Goal: Information Seeking & Learning: Understand process/instructions

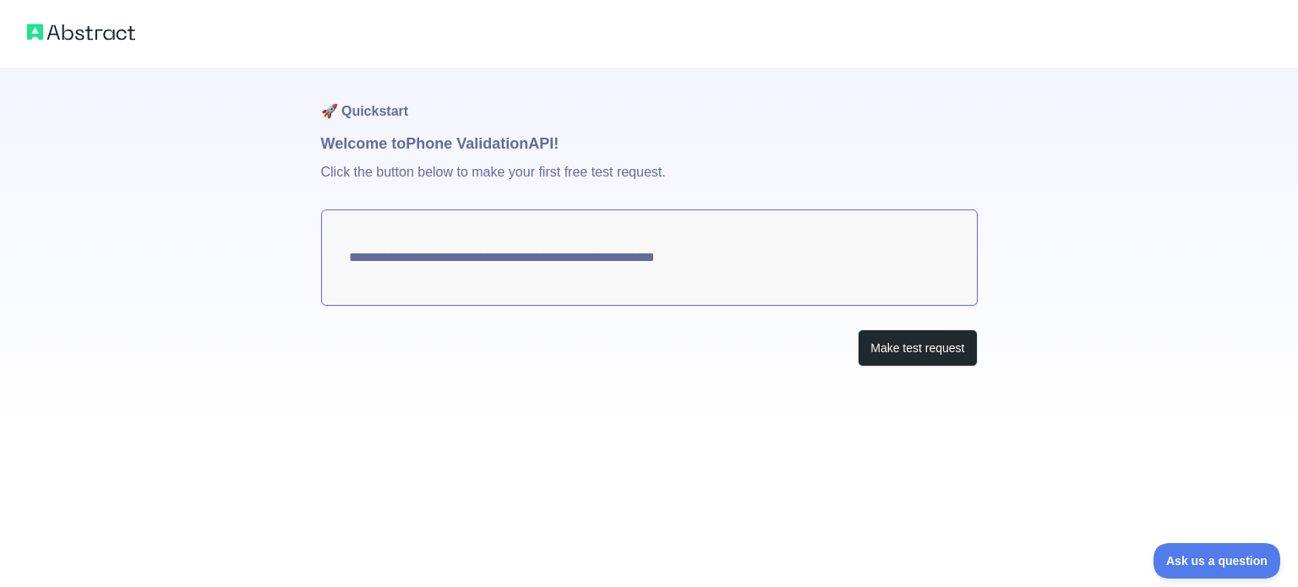
click at [585, 273] on textarea "**********" at bounding box center [649, 258] width 656 height 96
click at [914, 357] on button "Make test request" at bounding box center [916, 348] width 119 height 38
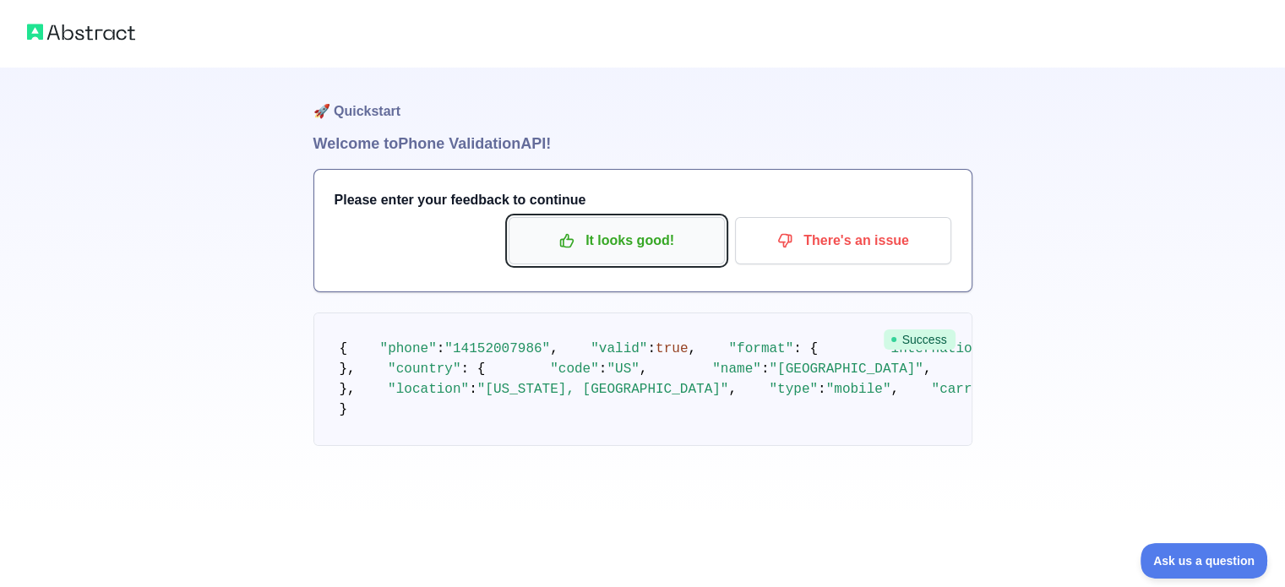
click at [616, 227] on p "It looks good!" at bounding box center [616, 240] width 191 height 29
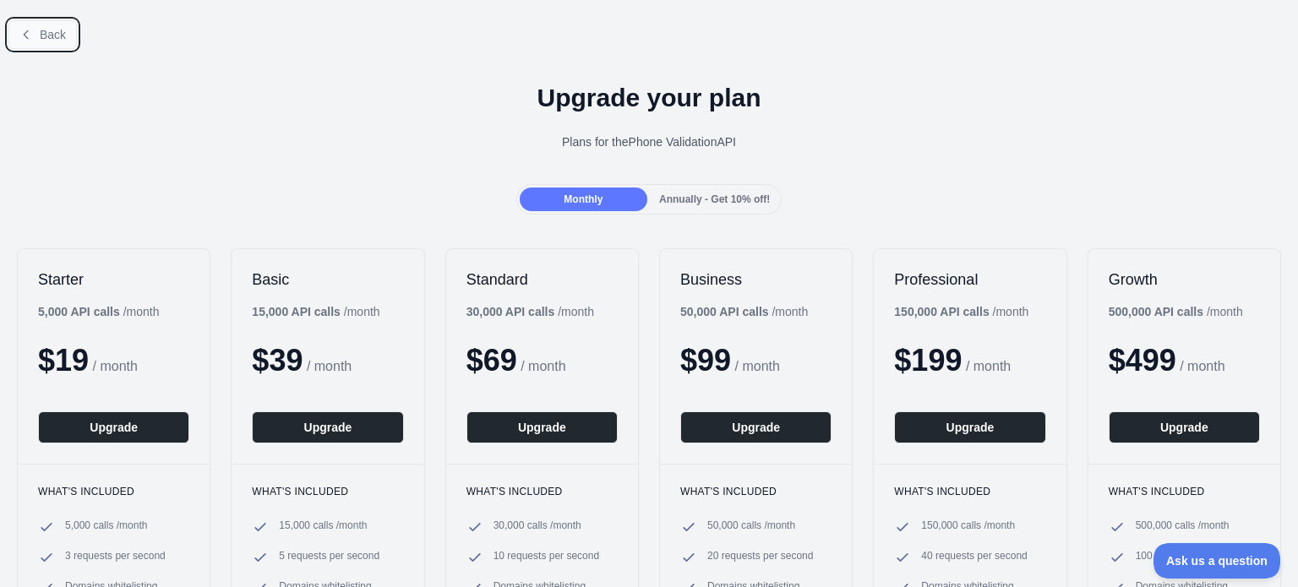
click at [61, 31] on span "Back" at bounding box center [53, 35] width 26 height 14
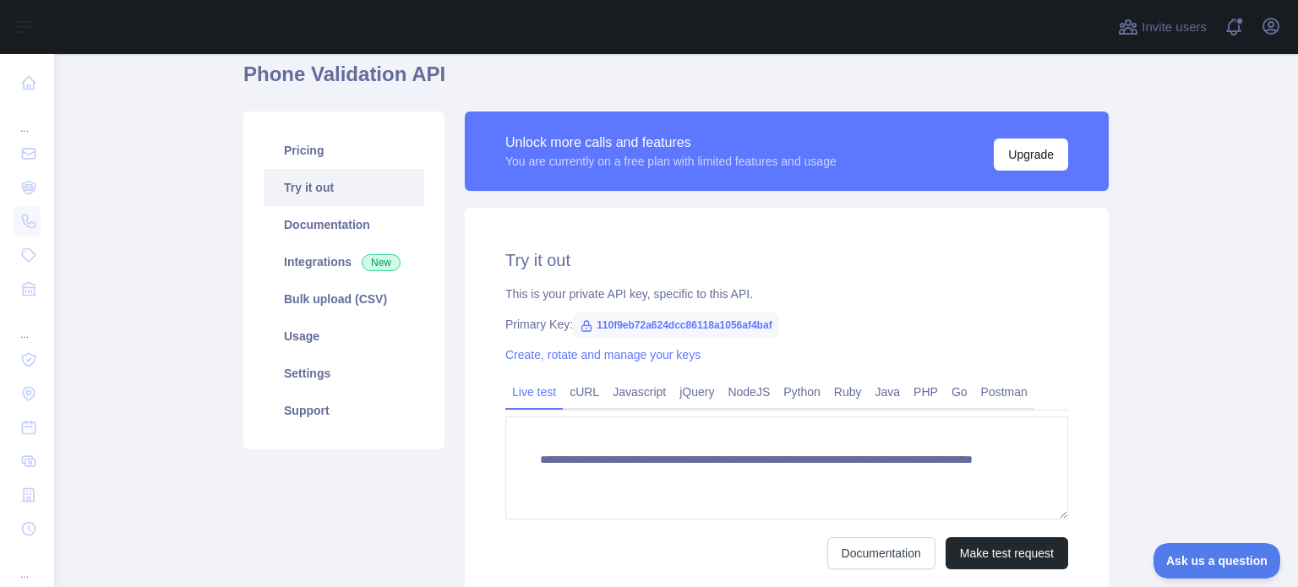
scroll to position [84, 0]
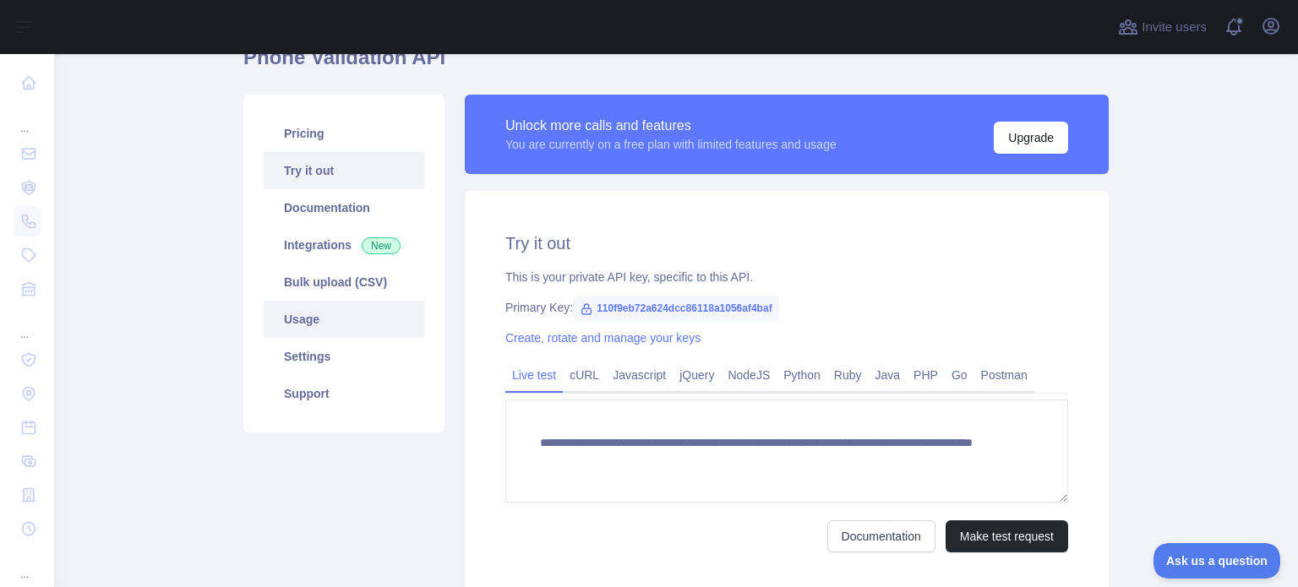
click at [354, 327] on link "Usage" at bounding box center [344, 319] width 161 height 37
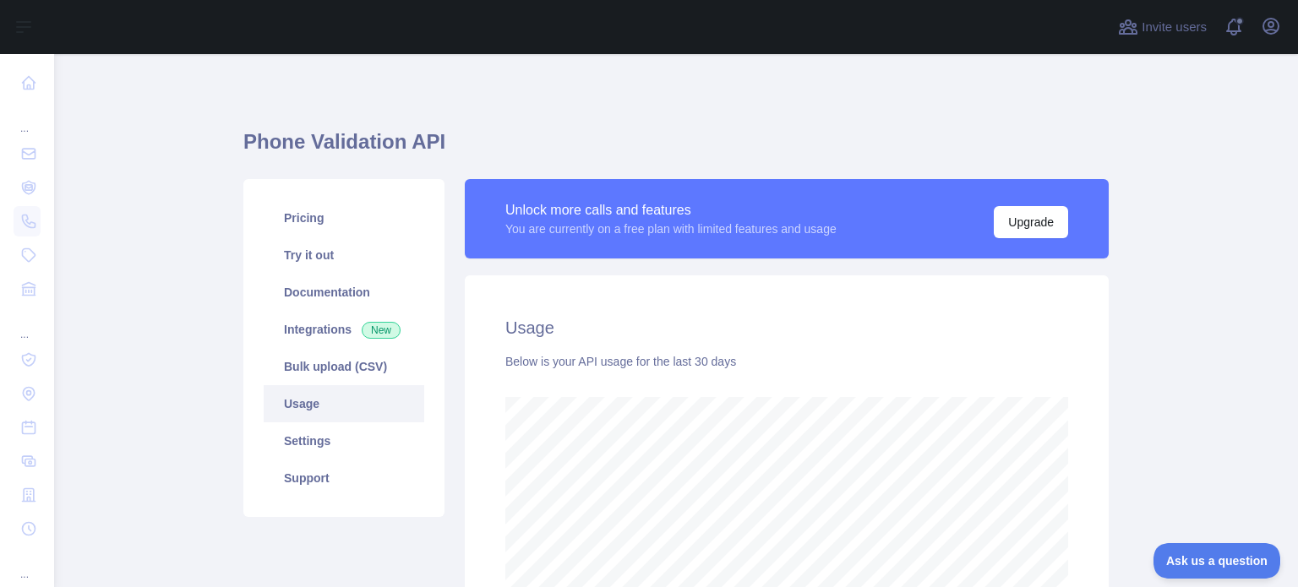
click at [841, 253] on div "Unlock more calls and features You are currently on a free plan with limited fe…" at bounding box center [787, 218] width 644 height 79
click at [580, 209] on div "Unlock more calls and features" at bounding box center [670, 210] width 331 height 20
click at [317, 268] on link "Try it out" at bounding box center [344, 255] width 161 height 37
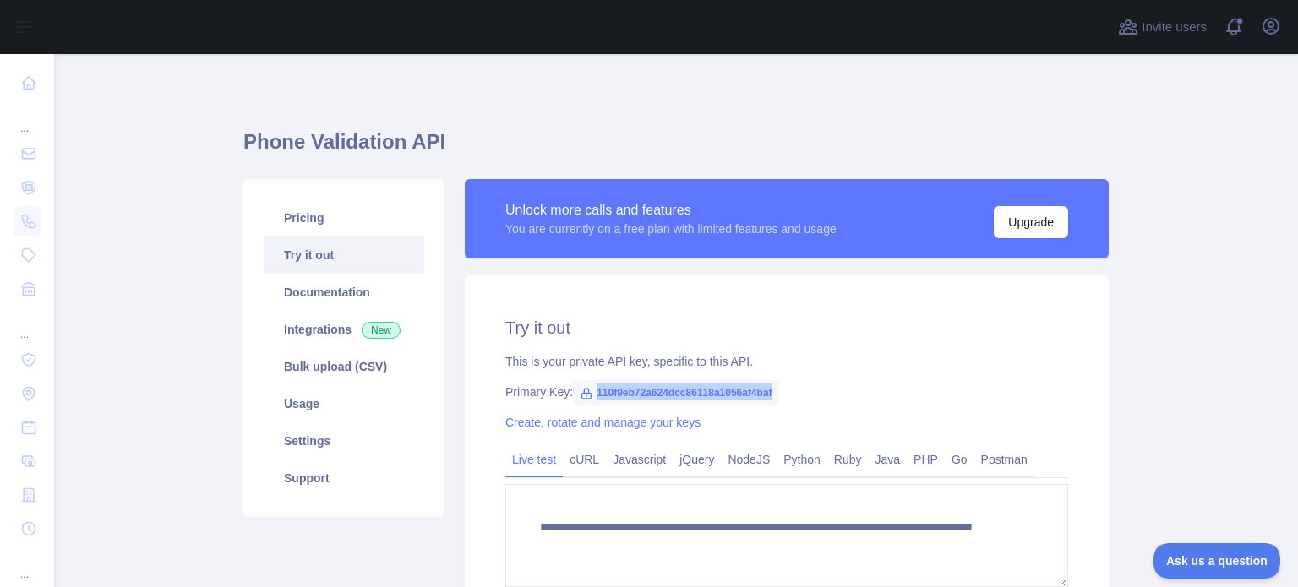
drag, startPoint x: 585, startPoint y: 393, endPoint x: 779, endPoint y: 398, distance: 194.4
click at [779, 398] on div "Primary Key: 110f9eb72a624dcc86118a1056af4baf" at bounding box center [786, 392] width 563 height 17
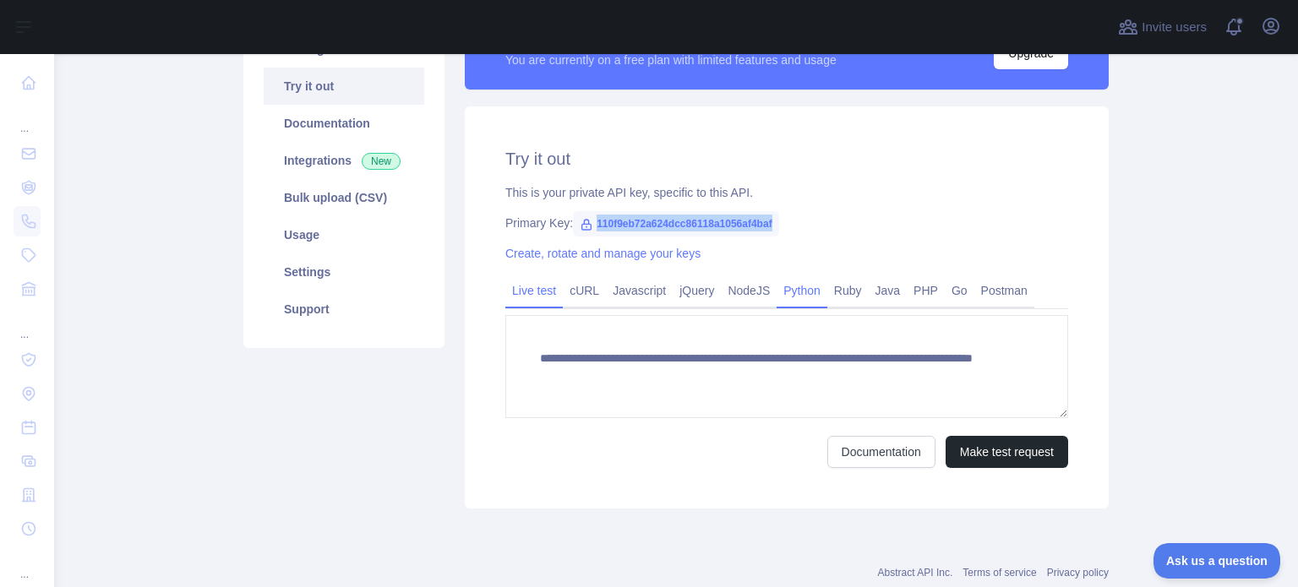
click at [794, 303] on link "Python" at bounding box center [801, 290] width 51 height 27
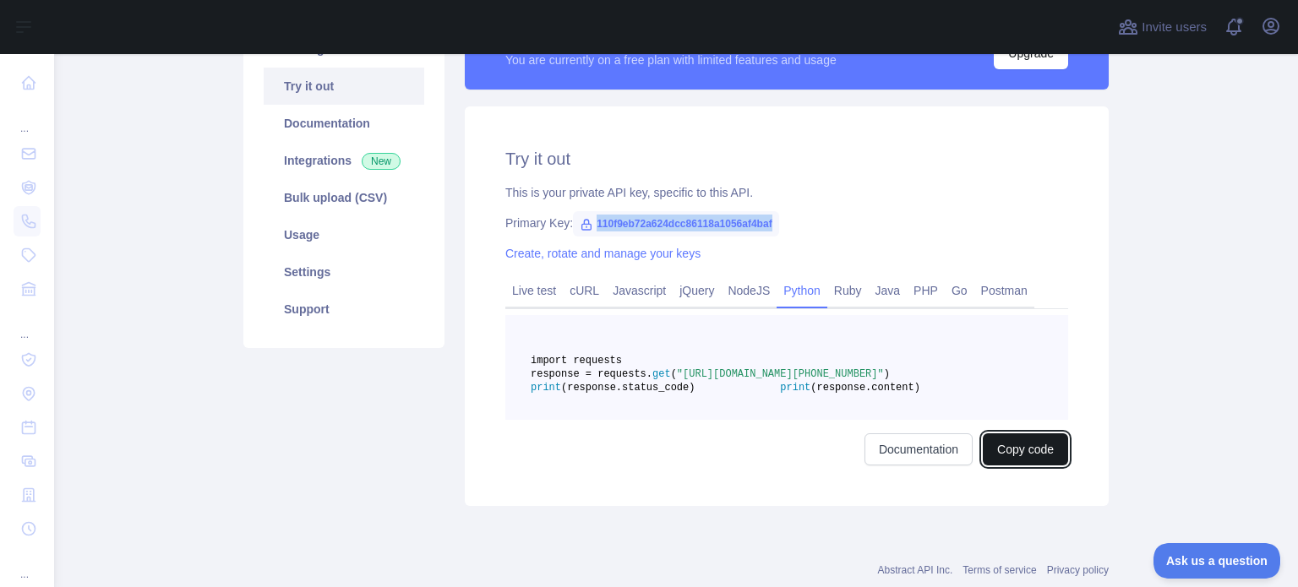
click at [1012, 465] on button "Copy code" at bounding box center [1024, 449] width 85 height 32
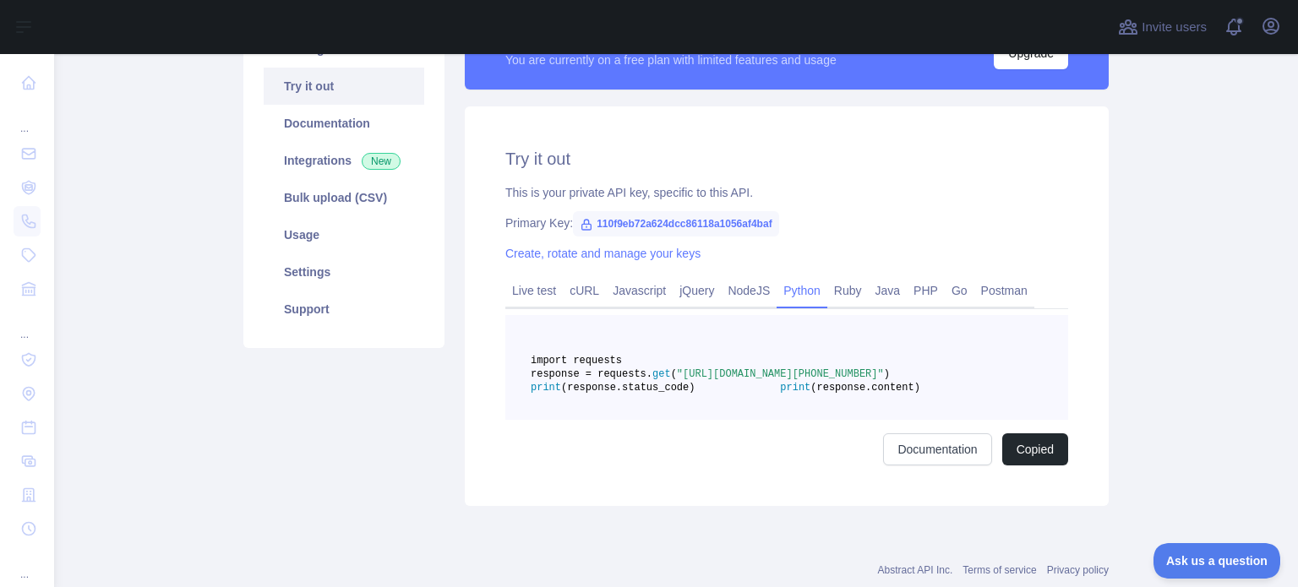
click at [1262, 357] on main "Phone Validation API Pricing Try it out Documentation Integrations New Bulk upl…" at bounding box center [676, 320] width 1244 height 533
drag, startPoint x: 765, startPoint y: 222, endPoint x: 586, endPoint y: 226, distance: 178.3
click at [586, 226] on span "110f9eb72a624dcc86118a1056af4baf" at bounding box center [676, 223] width 206 height 25
copy span "110f9eb72a624dcc86118a1056af4baf"
click at [538, 288] on link "Live test" at bounding box center [533, 290] width 57 height 27
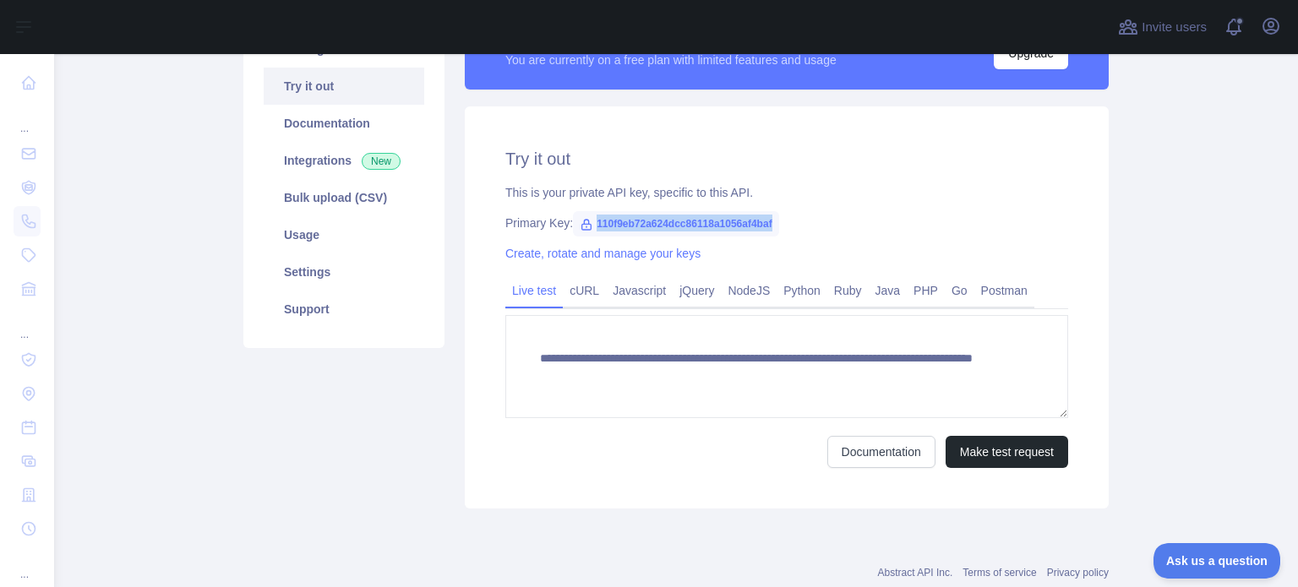
click at [580, 226] on icon at bounding box center [587, 225] width 14 height 14
drag, startPoint x: 588, startPoint y: 225, endPoint x: 784, endPoint y: 232, distance: 196.1
click at [784, 232] on div "**********" at bounding box center [787, 307] width 644 height 402
copy span "110f9eb72a624dcc86118a1056af4baf"
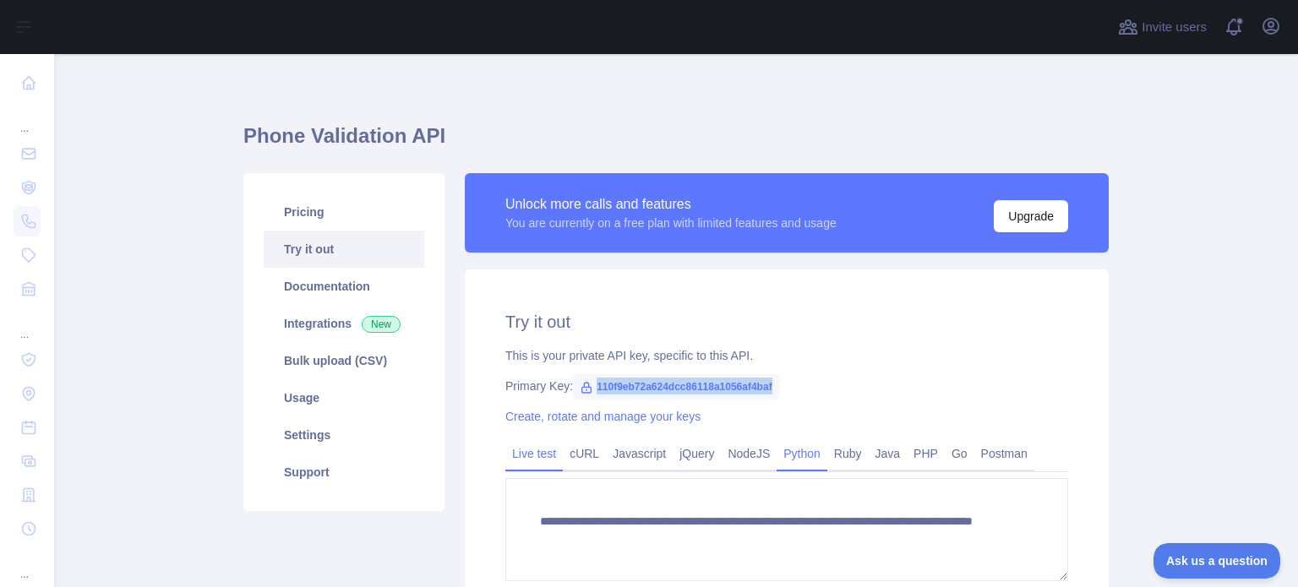
scroll to position [0, 0]
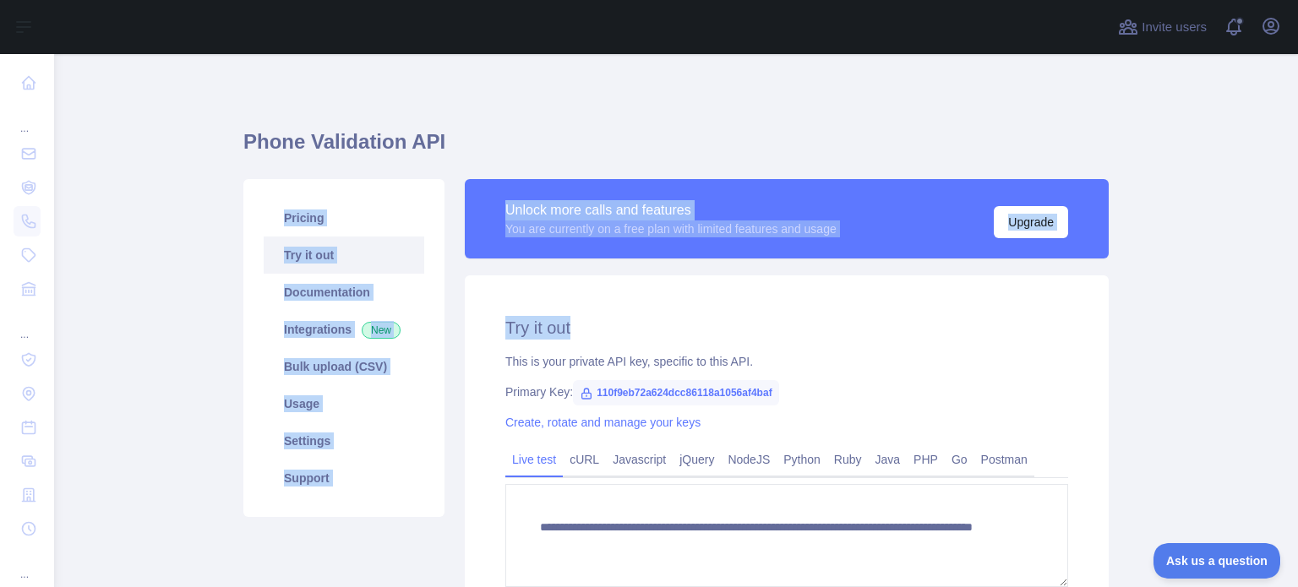
drag, startPoint x: 802, startPoint y: 185, endPoint x: 737, endPoint y: 3, distance: 193.7
click at [758, 87] on div "**********" at bounding box center [675, 428] width 865 height 748
click at [727, 88] on div "**********" at bounding box center [675, 428] width 865 height 748
click at [243, 275] on div "Pricing Try it out Documentation Integrations New Bulk upload (CSV) Usage Setti…" at bounding box center [343, 348] width 201 height 338
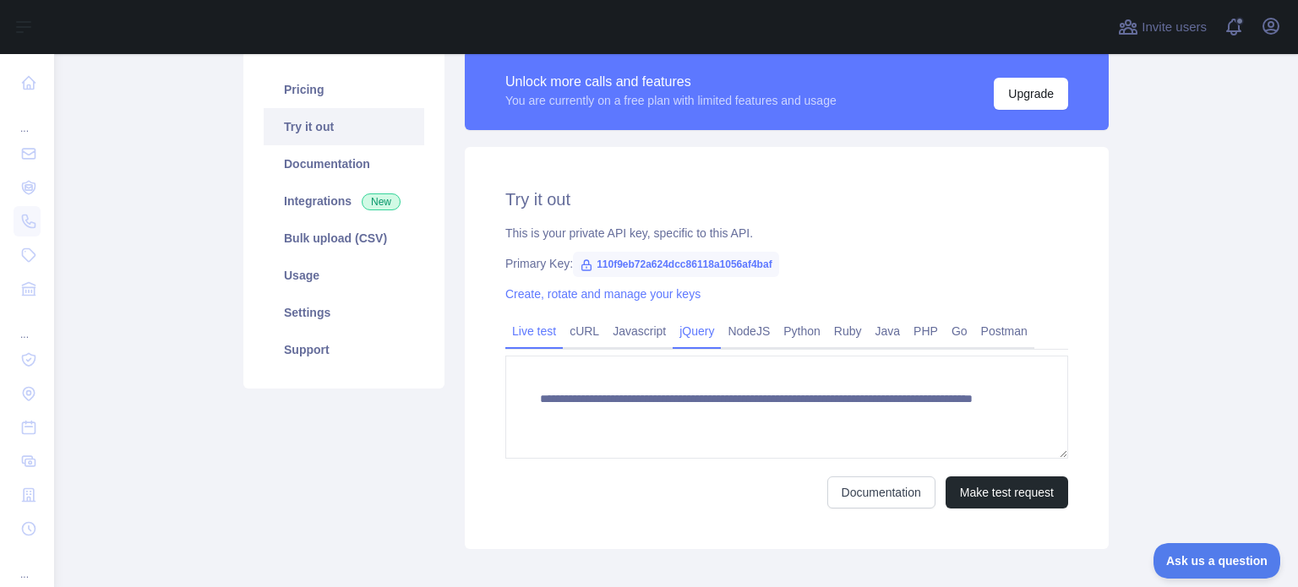
scroll to position [45, 0]
